Goal: Find contact information: Find contact information

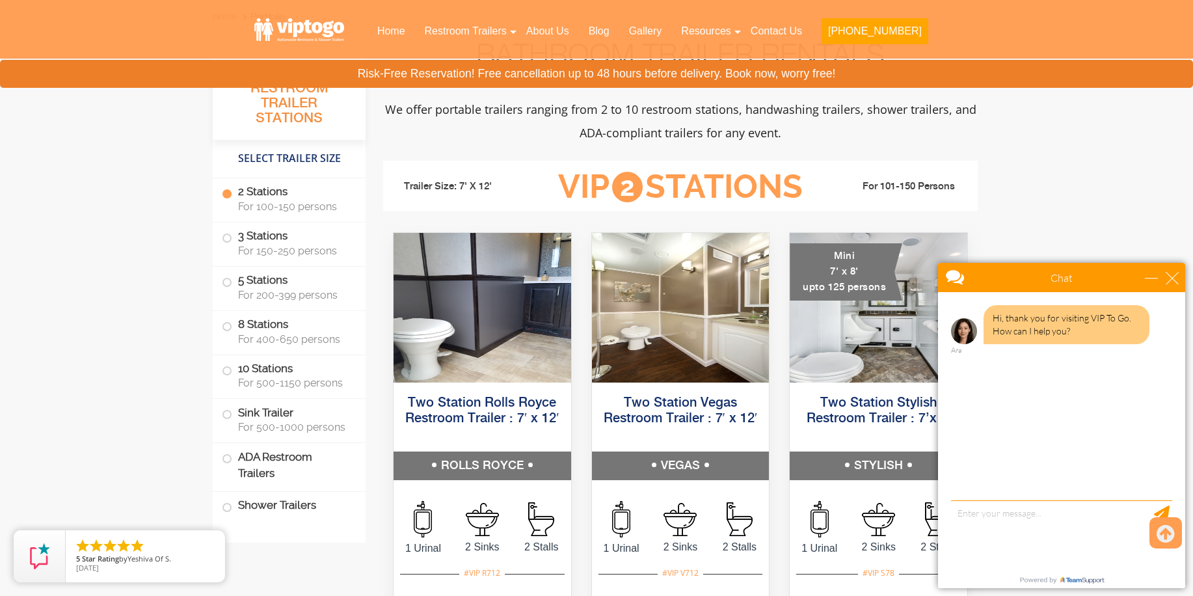
scroll to position [625, 0]
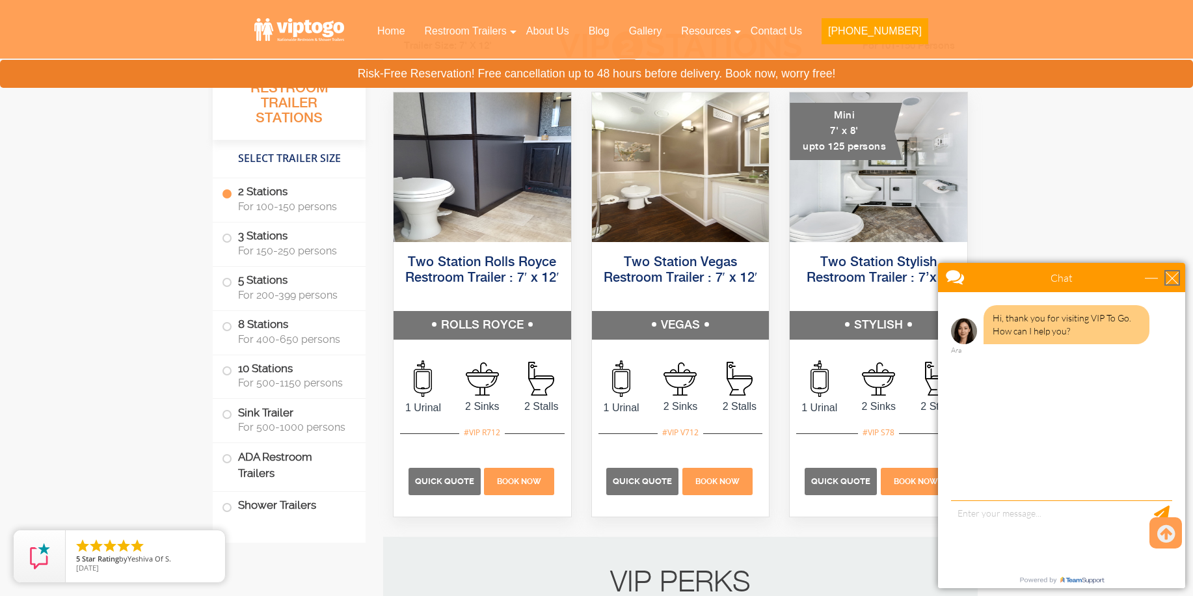
click at [1174, 275] on div "close" at bounding box center [1172, 277] width 13 height 13
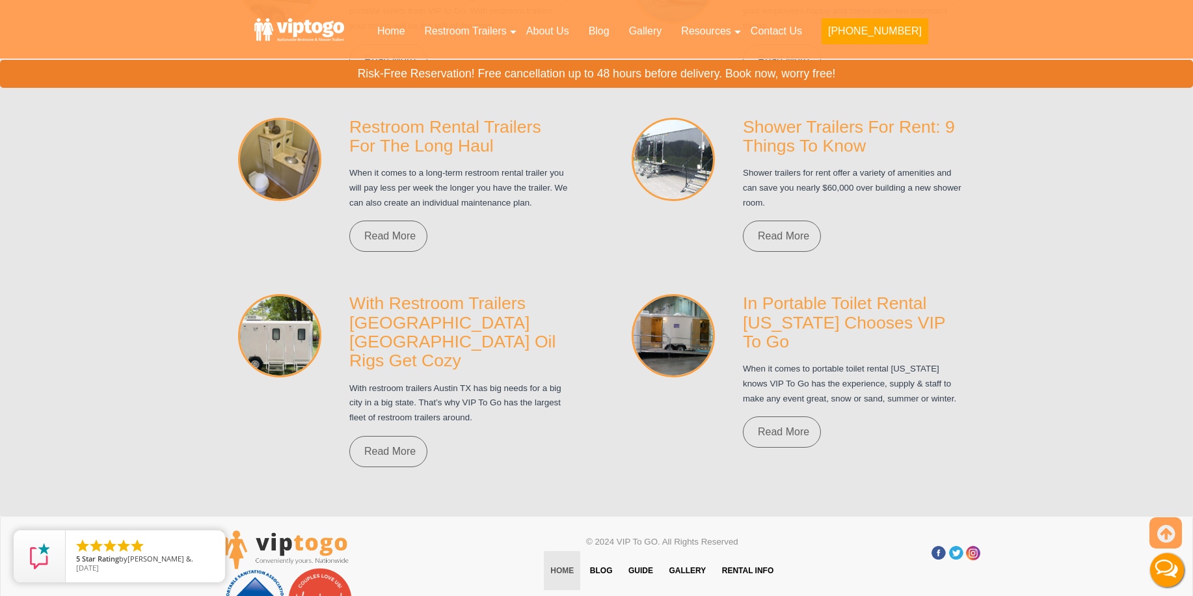
scroll to position [9385, 0]
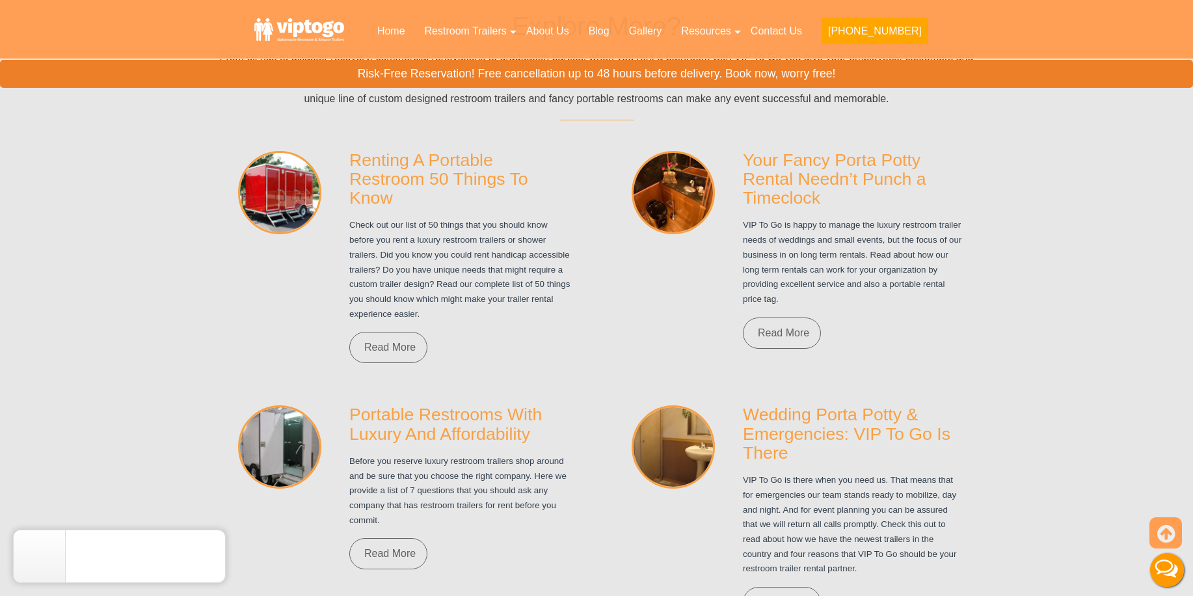
scroll to position [8666, 0]
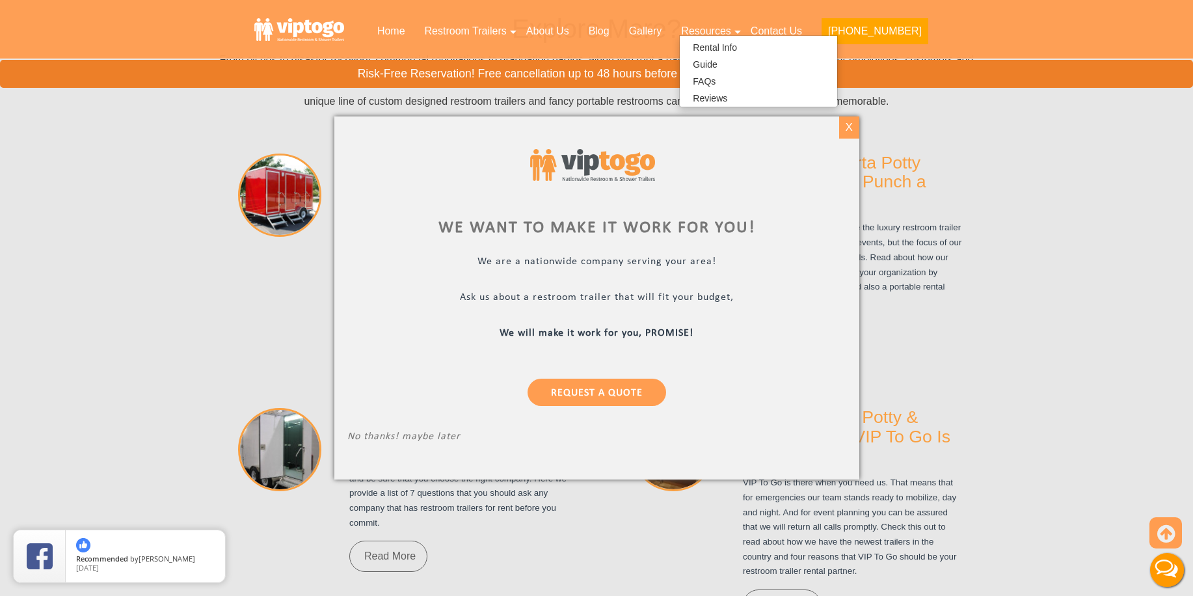
click at [844, 129] on div "X" at bounding box center [849, 127] width 20 height 22
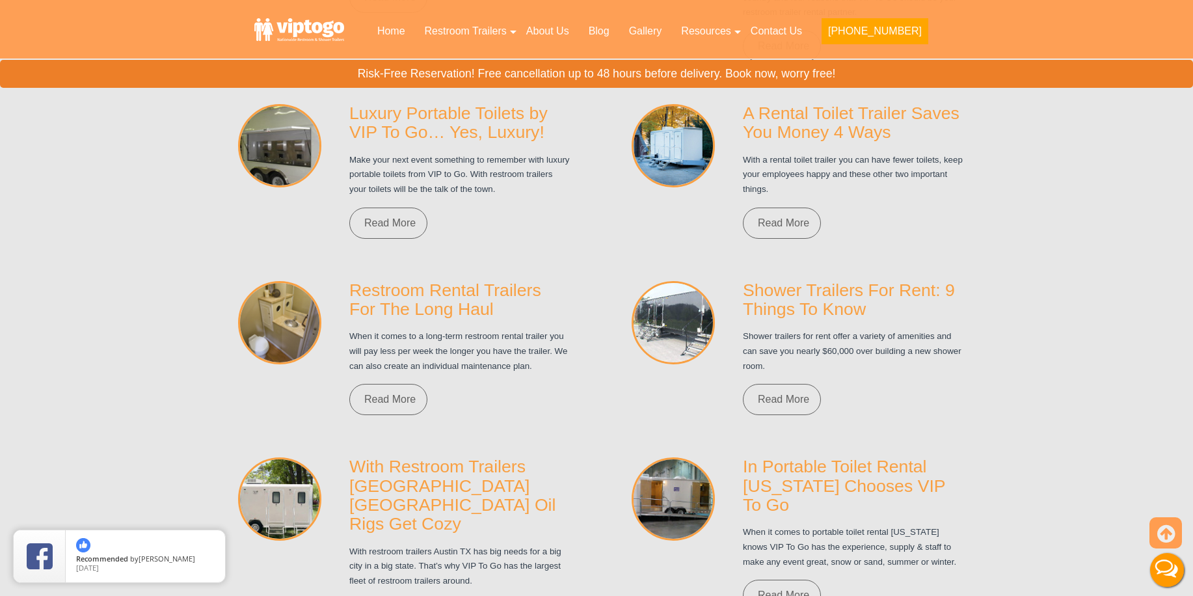
scroll to position [9385, 0]
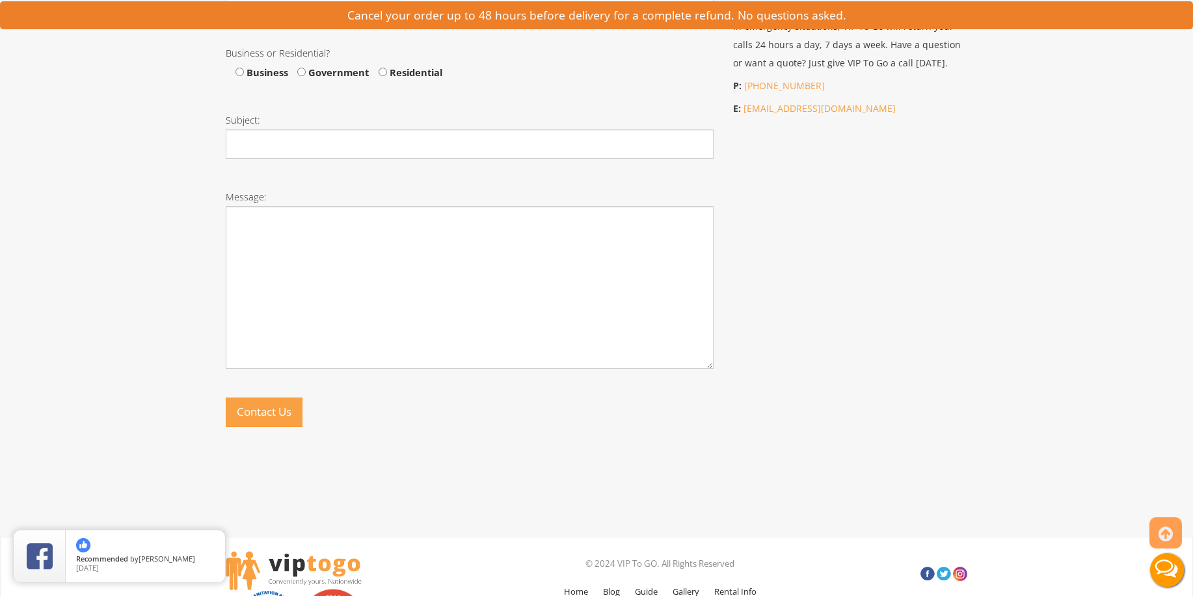
scroll to position [809, 0]
